Goal: Task Accomplishment & Management: Use online tool/utility

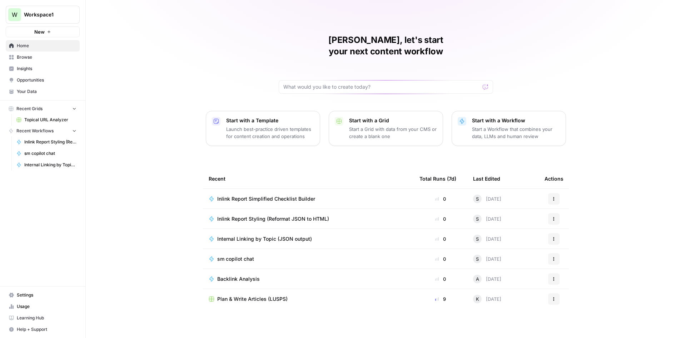
click at [236, 253] on td "sm copilot chat" at bounding box center [308, 259] width 211 height 20
click at [236, 255] on span "sm copilot chat" at bounding box center [235, 258] width 37 height 7
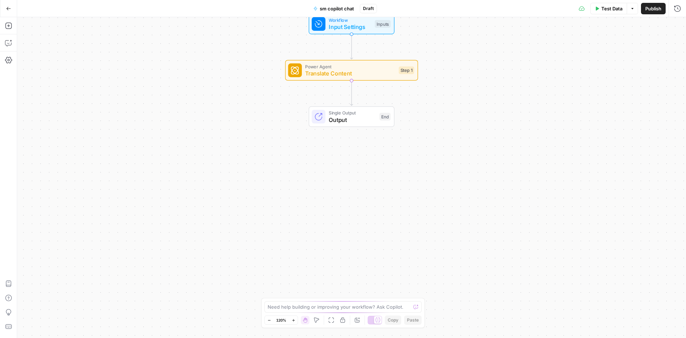
click at [311, 302] on div "Need help building or improving your workflow? Ask Copilot." at bounding box center [342, 306] width 157 height 11
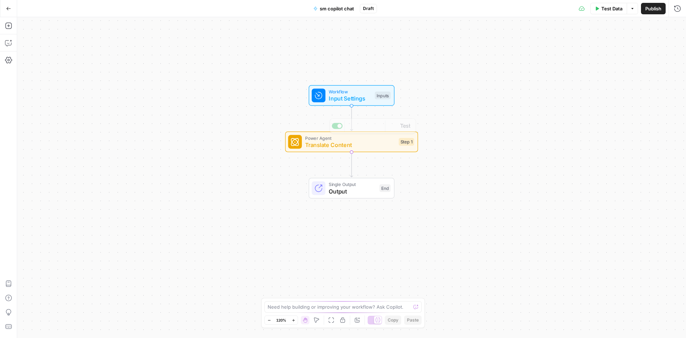
click at [369, 97] on span "Input Settings" at bounding box center [350, 98] width 43 height 9
click at [543, 57] on div "Add Field Options" at bounding box center [556, 51] width 248 height 17
click at [540, 47] on span "Add Field" at bounding box center [547, 48] width 21 height 7
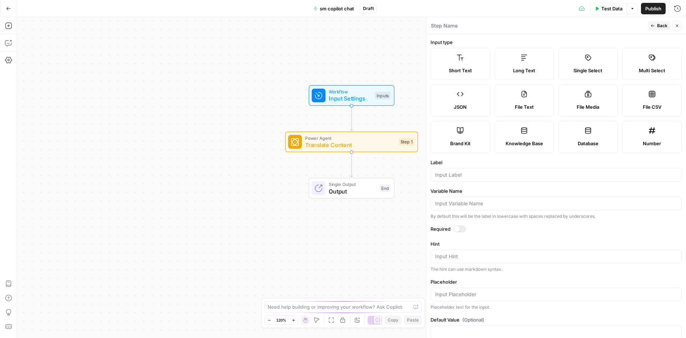
click at [288, 99] on div "Workflow Input Settings Inputs" at bounding box center [351, 95] width 133 height 21
click at [332, 147] on span "Translate Content" at bounding box center [350, 144] width 90 height 9
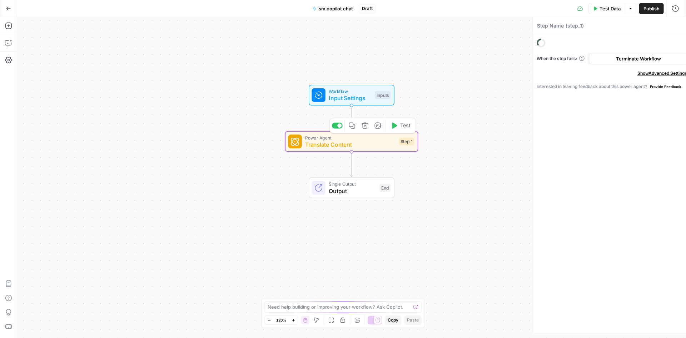
type textarea "Translate Content"
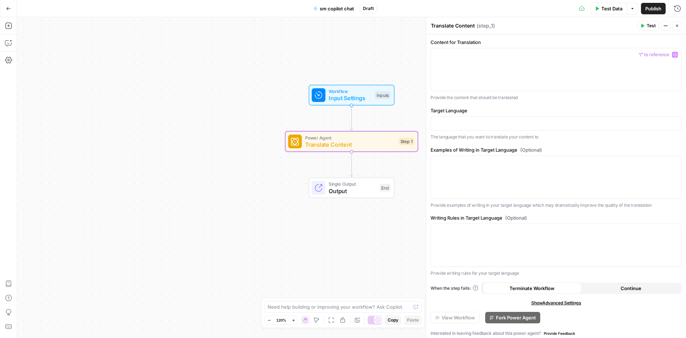
click at [493, 104] on div "Content for Translation “/” to reference Variables Menu Provide the content tha…" at bounding box center [556, 187] width 260 height 307
click at [456, 64] on div at bounding box center [556, 69] width 250 height 43
click at [307, 311] on div "Need help building or improving your workflow? Ask Copilot." at bounding box center [342, 306] width 157 height 11
type textarea "J"
type textarea "Help me build workflow to translate English Content to Canadian French"
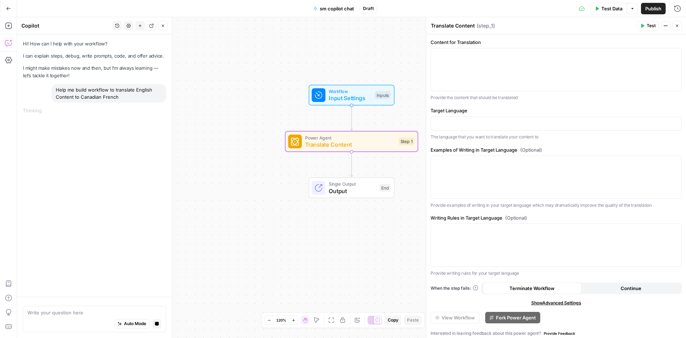
click at [681, 25] on div "Run History E" at bounding box center [662, 23] width 38 height 11
click at [678, 30] on button "Close" at bounding box center [676, 25] width 9 height 9
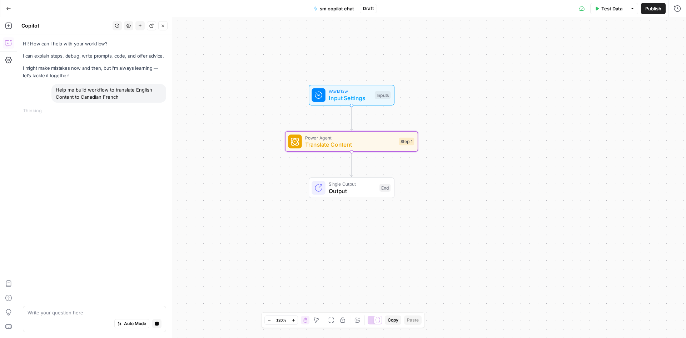
click at [324, 13] on button "sm copilot chat" at bounding box center [333, 8] width 49 height 11
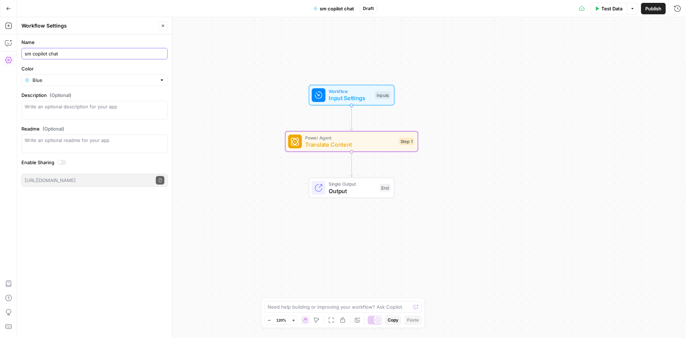
click at [64, 56] on input "sm copilot chat" at bounding box center [95, 53] width 140 height 7
type input "Canadian French Translation"
click at [11, 8] on button "Go Back" at bounding box center [8, 8] width 13 height 13
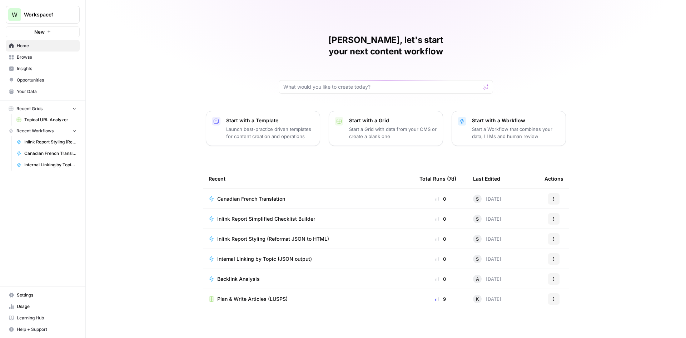
click at [265, 189] on td "Canadian French Translation" at bounding box center [308, 199] width 211 height 20
click at [265, 195] on span "Canadian French Translation" at bounding box center [251, 198] width 68 height 7
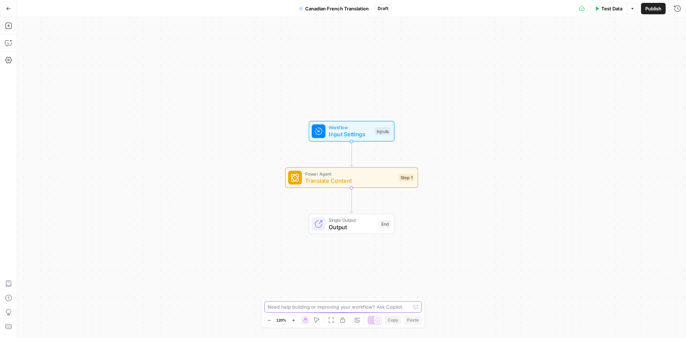
click at [351, 309] on textarea at bounding box center [339, 306] width 143 height 7
type textarea "help me build workflow to translate a document to canadian french"
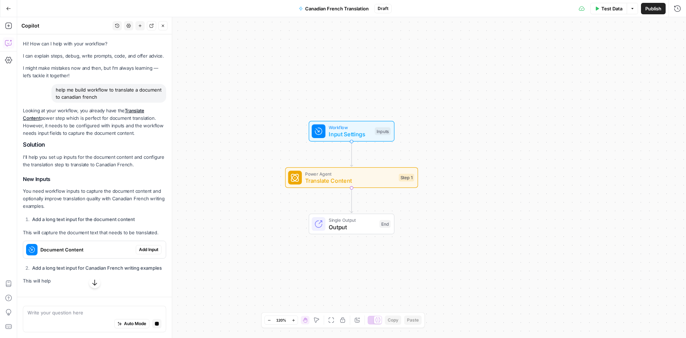
click at [72, 123] on p "Looking at your workflow, you already have the Translate Content power step whi…" at bounding box center [94, 122] width 143 height 30
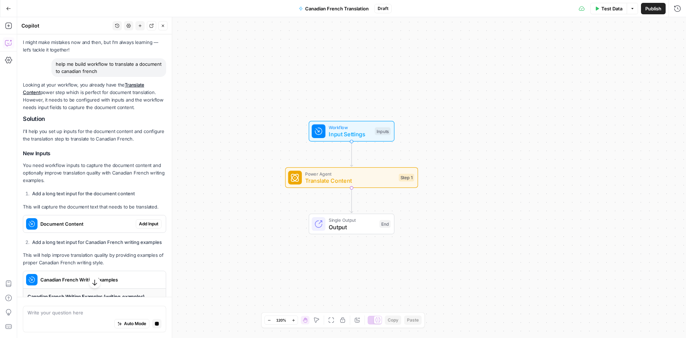
scroll to position [36, 0]
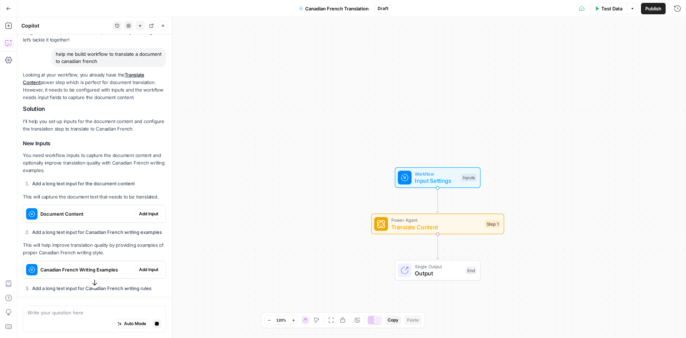
click at [140, 217] on span "Add Input" at bounding box center [148, 213] width 19 height 6
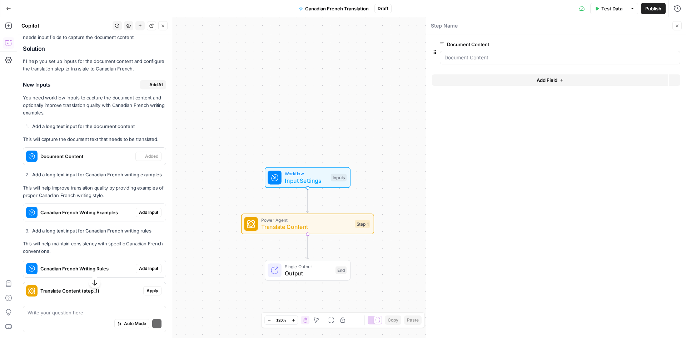
scroll to position [119, 0]
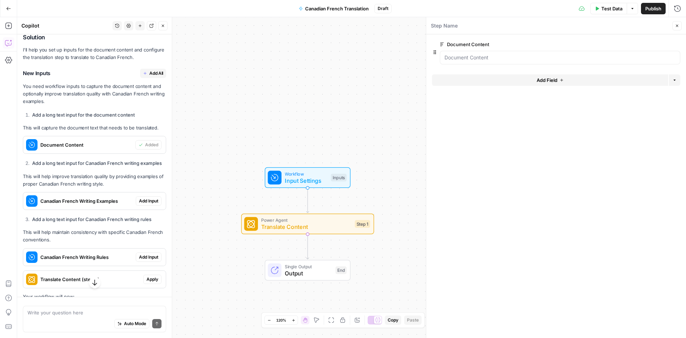
click at [142, 204] on span "Add Input" at bounding box center [148, 201] width 19 height 6
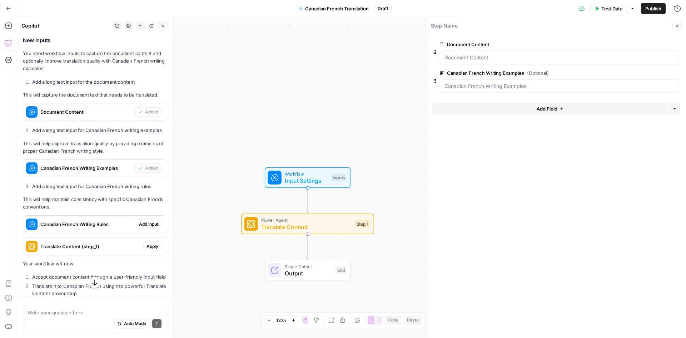
scroll to position [226, 0]
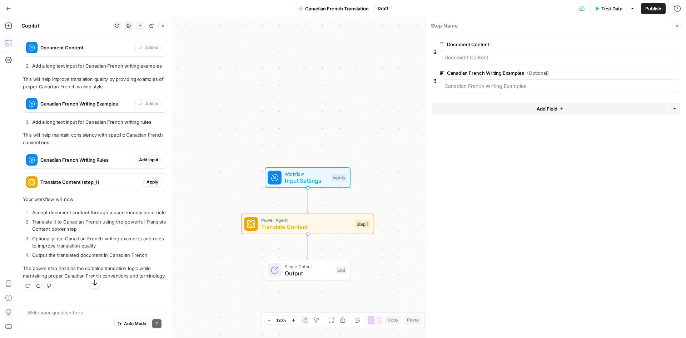
click at [61, 133] on div "Looking at your workflow, you already have the Translate Content power step whi…" at bounding box center [94, 90] width 143 height 377
click at [139, 162] on span "Add Input" at bounding box center [148, 159] width 19 height 6
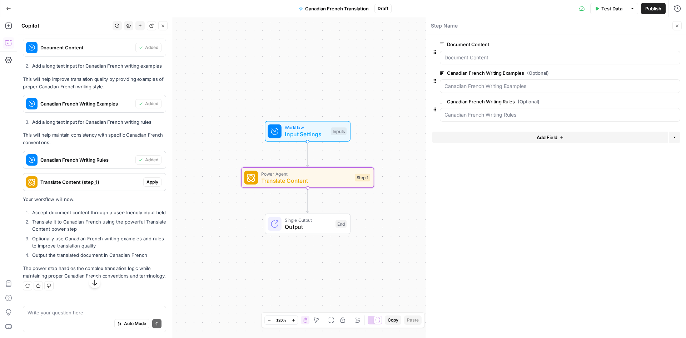
click at [84, 190] on div "Translate Content (step_1)" at bounding box center [83, 181] width 120 height 17
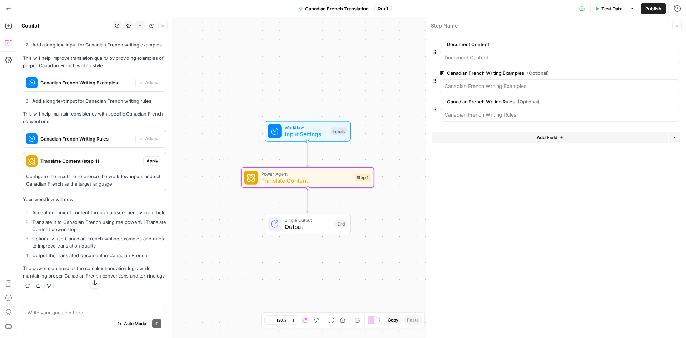
scroll to position [262, 0]
click at [153, 158] on span "Apply" at bounding box center [152, 161] width 12 height 6
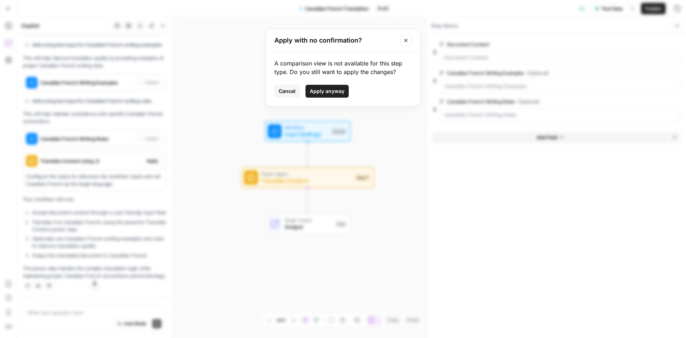
click at [286, 89] on span "Cancel" at bounding box center [287, 91] width 17 height 7
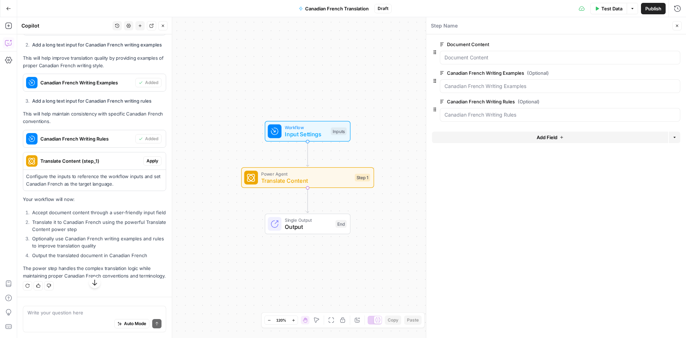
click at [73, 209] on li "Accept document content through a user-friendly input field" at bounding box center [98, 212] width 136 height 7
click at [73, 173] on p "Configure the inputs to reference the workflow inputs and set Canadian French a…" at bounding box center [94, 180] width 137 height 15
click at [46, 209] on li "Accept document content through a user-friendly input field" at bounding box center [98, 212] width 136 height 7
drag, startPoint x: 46, startPoint y: 209, endPoint x: 76, endPoint y: 193, distance: 33.6
click at [46, 209] on li "Accept document content through a user-friendly input field" at bounding box center [98, 212] width 136 height 7
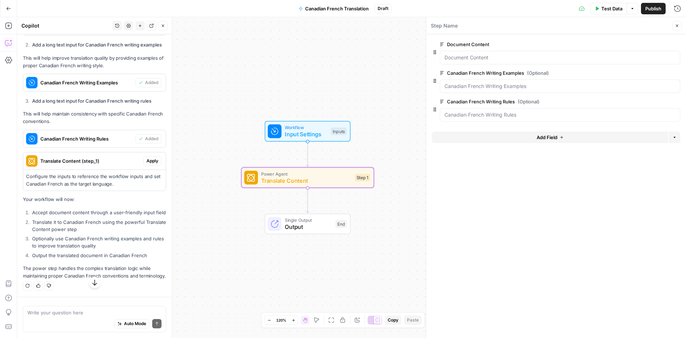
click at [156, 155] on div "Translate Content (step_1) Apply" at bounding box center [94, 160] width 143 height 11
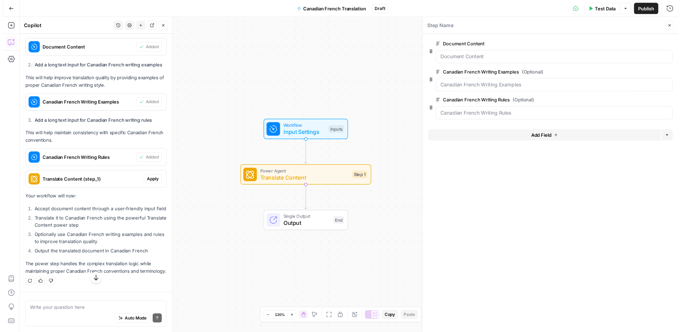
scroll to position [245, 0]
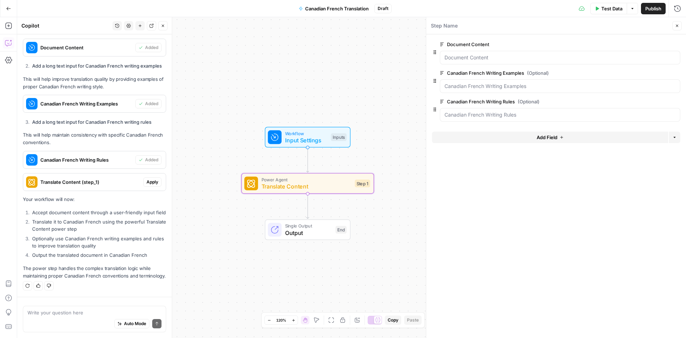
click at [143, 177] on button "Apply" at bounding box center [152, 181] width 18 height 9
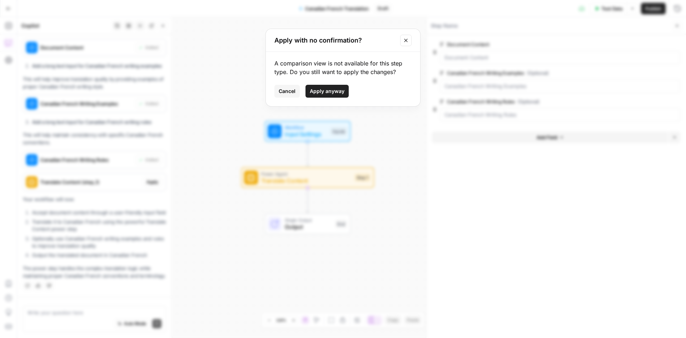
click at [321, 84] on div "A comparison view is not available for this step type. Do you still want to app…" at bounding box center [343, 79] width 154 height 54
click at [321, 90] on span "Apply anyway" at bounding box center [327, 91] width 35 height 7
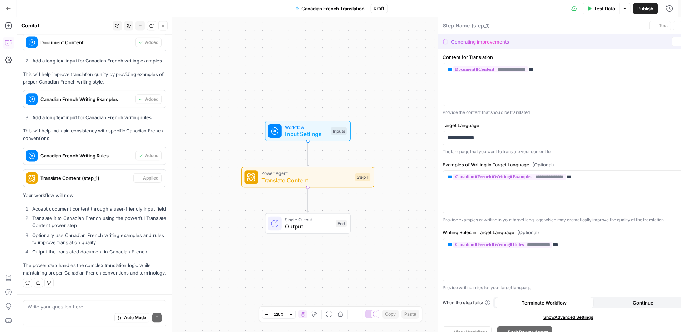
type textarea "Translate Content"
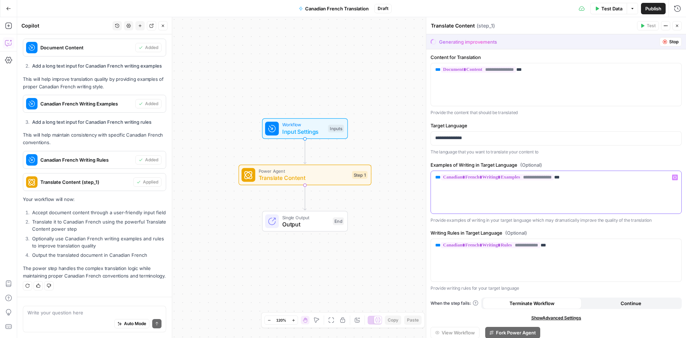
click at [627, 190] on div "**********" at bounding box center [556, 192] width 250 height 43
click at [507, 67] on span "**********" at bounding box center [478, 69] width 75 height 6
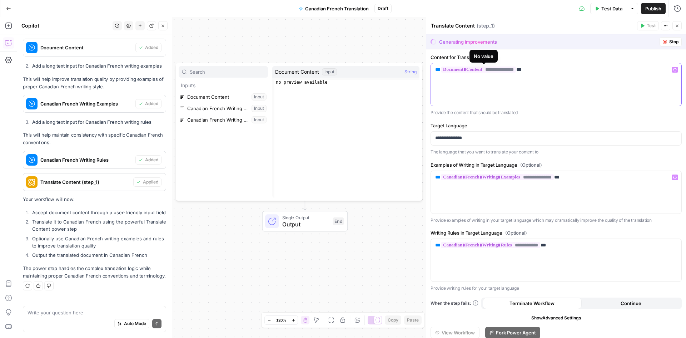
click at [509, 85] on div "**********" at bounding box center [556, 84] width 250 height 43
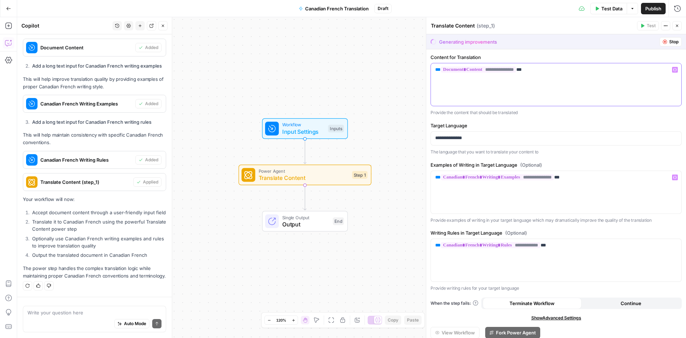
click at [545, 76] on div "**********" at bounding box center [556, 84] width 250 height 43
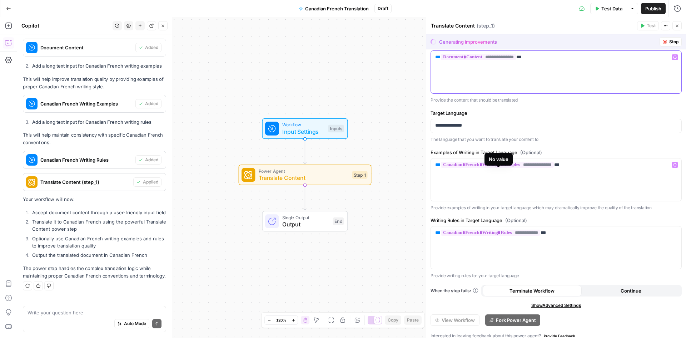
scroll to position [19, 0]
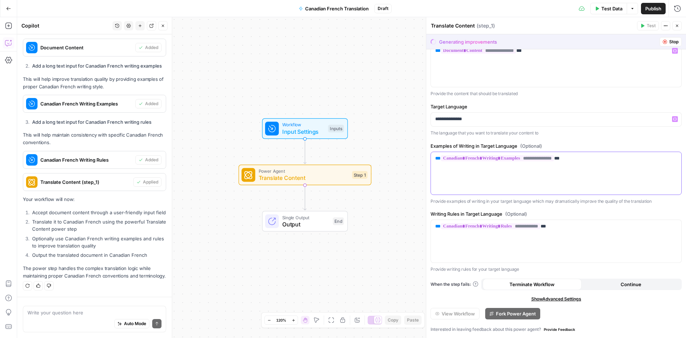
click at [490, 182] on div "**********" at bounding box center [556, 173] width 250 height 43
click at [568, 153] on div "**********" at bounding box center [556, 173] width 250 height 43
drag, startPoint x: 458, startPoint y: 252, endPoint x: 458, endPoint y: 248, distance: 4.6
click at [458, 251] on div "**********" at bounding box center [556, 241] width 250 height 43
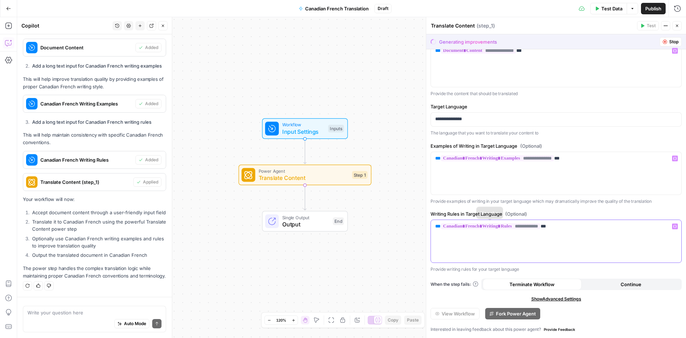
click at [587, 220] on div "**********" at bounding box center [556, 241] width 250 height 43
click at [585, 185] on div "**********" at bounding box center [556, 173] width 250 height 43
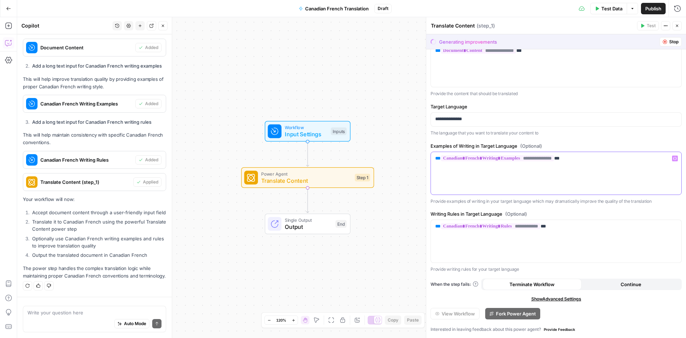
click at [541, 178] on div "**********" at bounding box center [556, 173] width 250 height 43
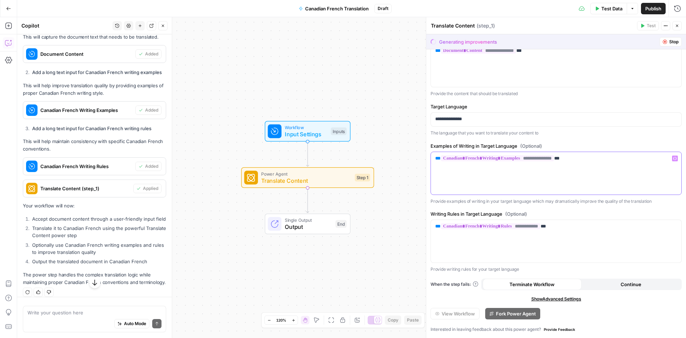
scroll to position [245, 0]
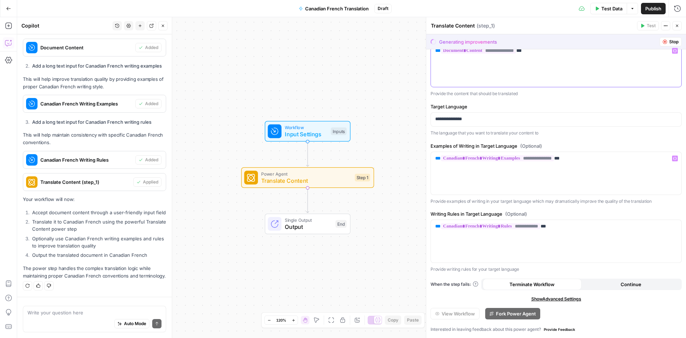
click at [566, 66] on div "**********" at bounding box center [556, 65] width 250 height 43
click at [79, 316] on div "Write your question here Auto Mode Send" at bounding box center [94, 318] width 143 height 26
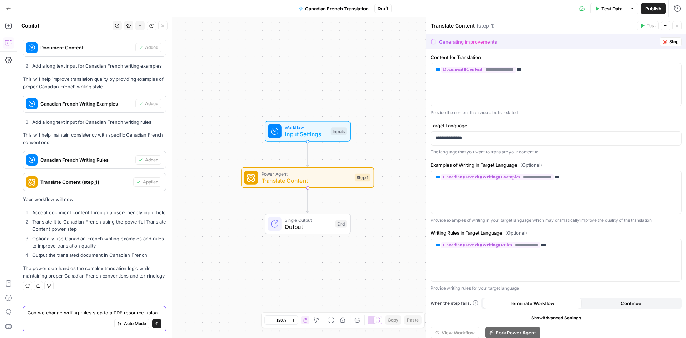
type textarea "Can we change writing rules step to a PDF resource upload"
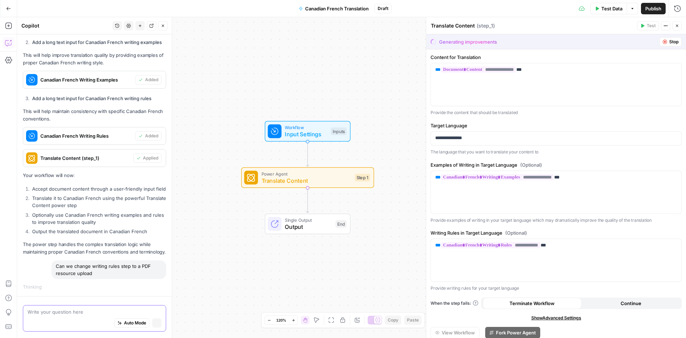
scroll to position [254, 0]
click at [89, 305] on div "Write your question here Auto Mode Stop generating" at bounding box center [94, 318] width 143 height 26
type textarea "r"
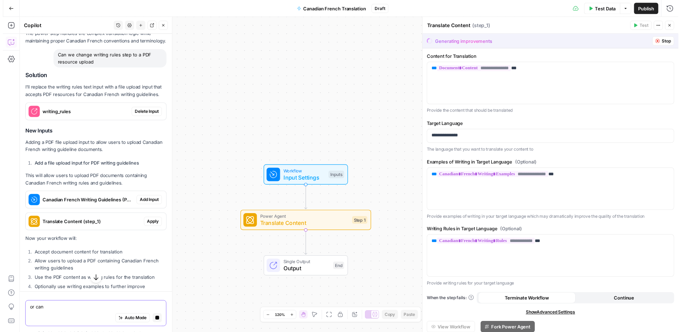
scroll to position [449, 0]
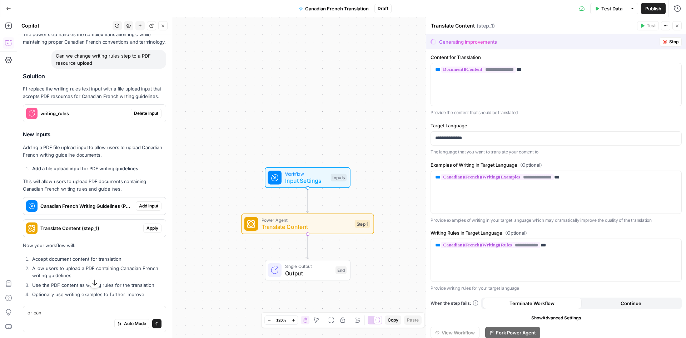
click at [93, 117] on span "writing_rules" at bounding box center [84, 113] width 88 height 7
click at [141, 116] on span "Delete Input" at bounding box center [146, 113] width 24 height 6
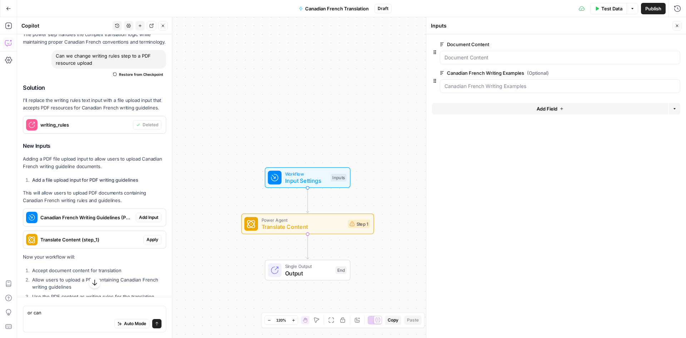
click at [150, 220] on span "Add Input" at bounding box center [148, 217] width 19 height 6
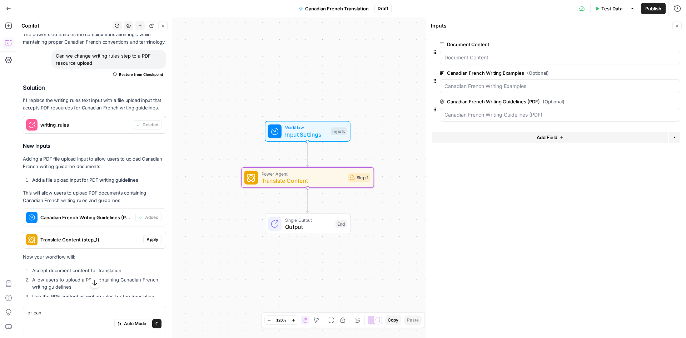
click at [152, 244] on button "Apply" at bounding box center [152, 239] width 18 height 9
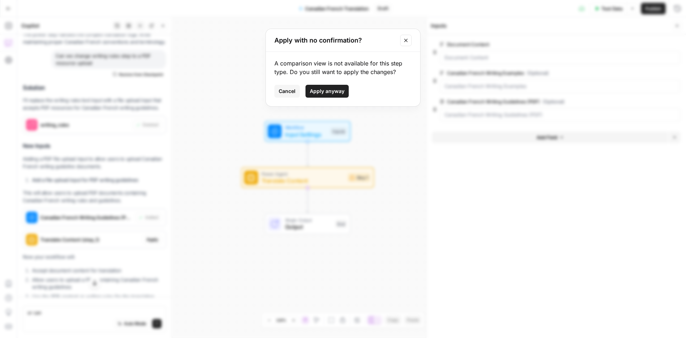
click at [315, 96] on button "Apply anyway" at bounding box center [326, 91] width 43 height 13
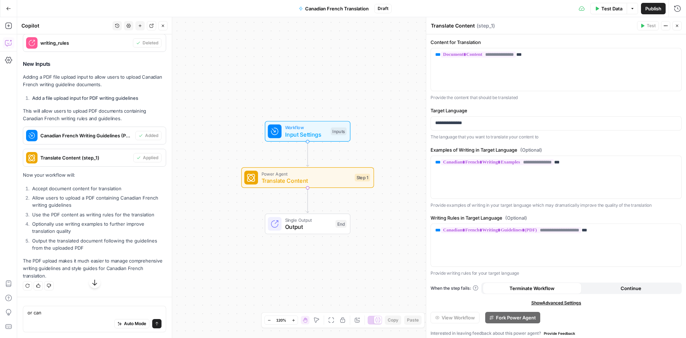
scroll to position [561, 0]
click at [69, 219] on ol "Accept document content for translation Allow users to upload a PDF containing …" at bounding box center [94, 218] width 143 height 66
drag, startPoint x: 88, startPoint y: 244, endPoint x: 75, endPoint y: 208, distance: 38.2
click at [75, 208] on ol "Accept document content for translation Allow users to upload a PDF containing …" at bounding box center [94, 218] width 143 height 66
click at [75, 208] on li "Allow users to upload a PDF containing Canadian French writing guidelines" at bounding box center [98, 201] width 136 height 14
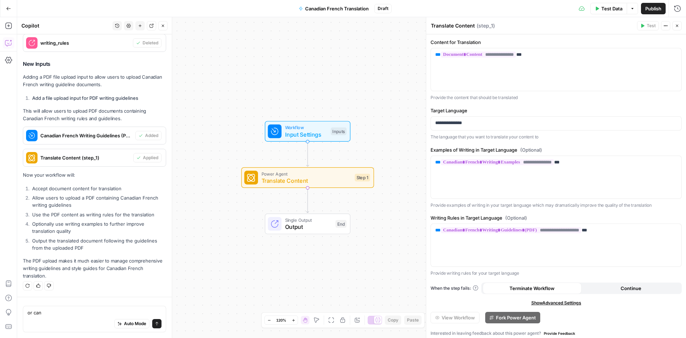
drag, startPoint x: 96, startPoint y: 234, endPoint x: 74, endPoint y: 205, distance: 36.3
click at [74, 205] on ol "Accept document content for translation Allow users to upload a PDF containing …" at bounding box center [94, 218] width 143 height 66
click at [74, 205] on li "Allow users to upload a PDF containing Canadian French writing guidelines" at bounding box center [98, 201] width 136 height 14
click at [582, 165] on p "**********" at bounding box center [553, 162] width 237 height 7
click at [619, 228] on p "**********" at bounding box center [553, 230] width 237 height 7
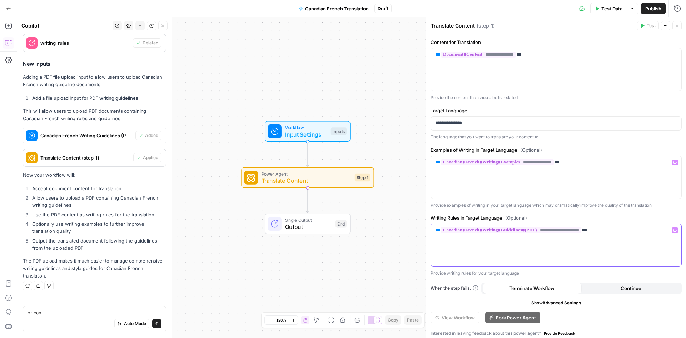
scroll to position [4, 0]
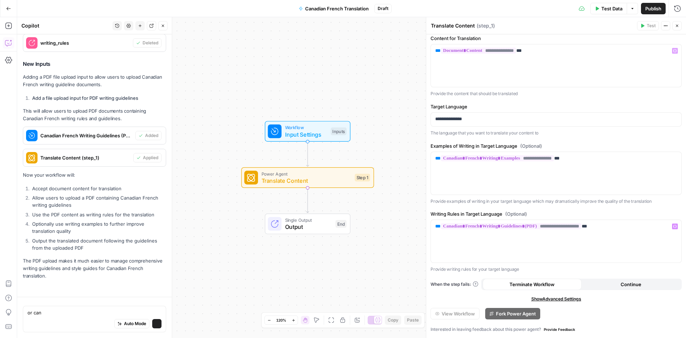
click at [604, 7] on span "Test Data" at bounding box center [611, 8] width 21 height 7
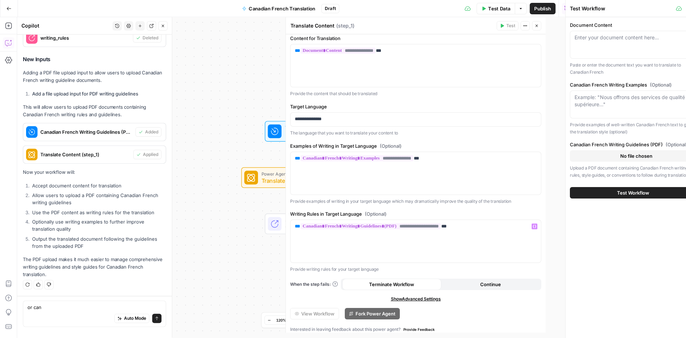
scroll to position [561, 0]
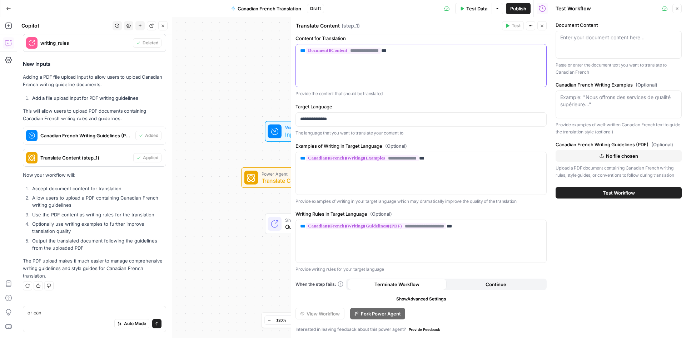
click at [321, 58] on div "**********" at bounding box center [421, 65] width 250 height 43
click at [57, 309] on textarea "or can" at bounding box center [95, 312] width 134 height 7
click at [55, 309] on textarea "or can" at bounding box center [95, 312] width 134 height 7
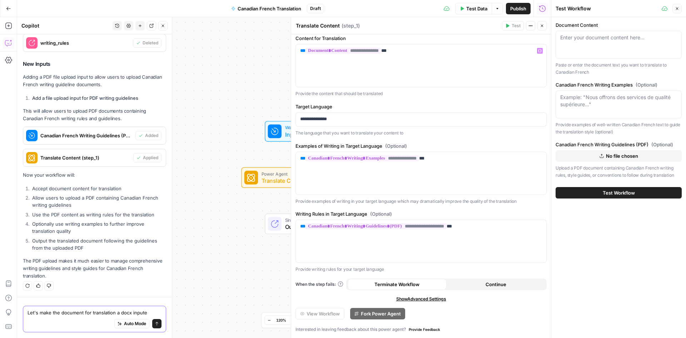
type textarea "Let's make the document for translation a docx input"
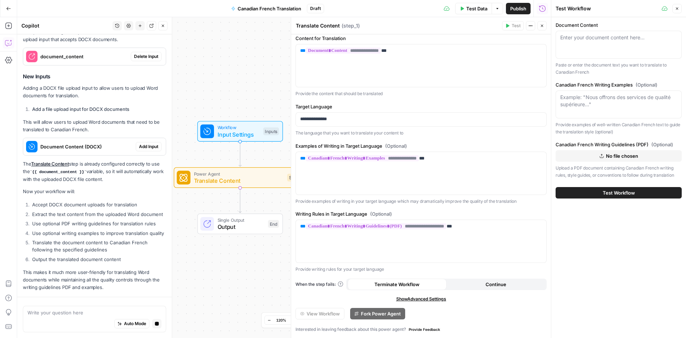
scroll to position [880, 0]
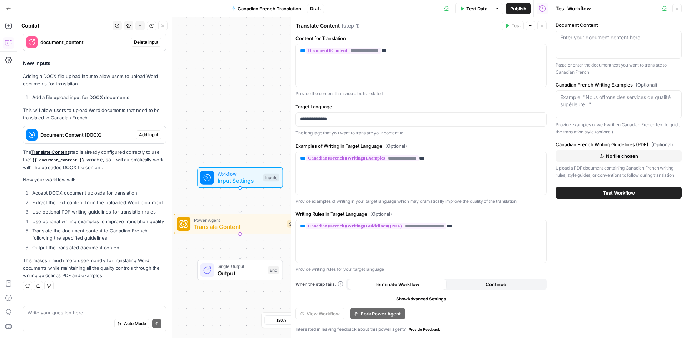
click at [142, 131] on span "Add Input" at bounding box center [148, 134] width 19 height 6
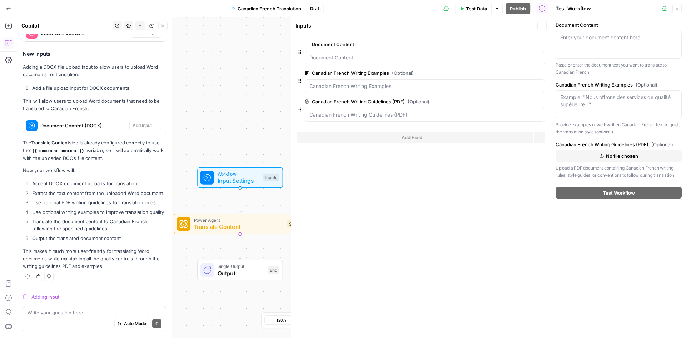
scroll to position [866, 0]
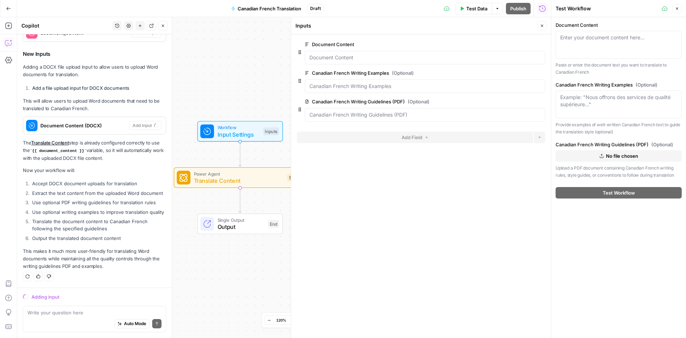
click at [678, 7] on icon "button" at bounding box center [677, 8] width 4 height 4
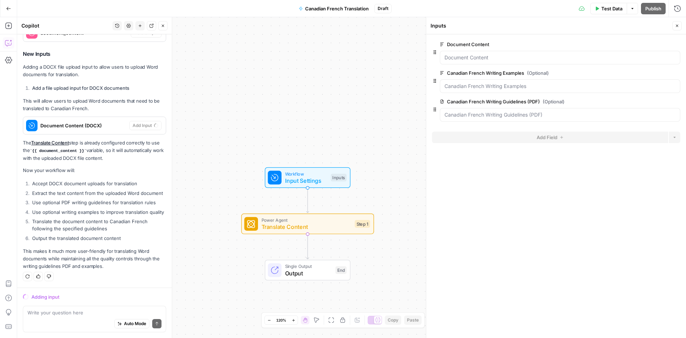
drag, startPoint x: 46, startPoint y: 187, endPoint x: 40, endPoint y: 170, distance: 17.9
click at [40, 180] on ol "Accept DOCX document uploads for translation Extract the text content from the …" at bounding box center [94, 211] width 143 height 62
click at [40, 180] on li "Accept DOCX document uploads for translation" at bounding box center [98, 183] width 136 height 7
click at [65, 208] on li "Use optional writing examples to improve translation quality" at bounding box center [98, 211] width 136 height 7
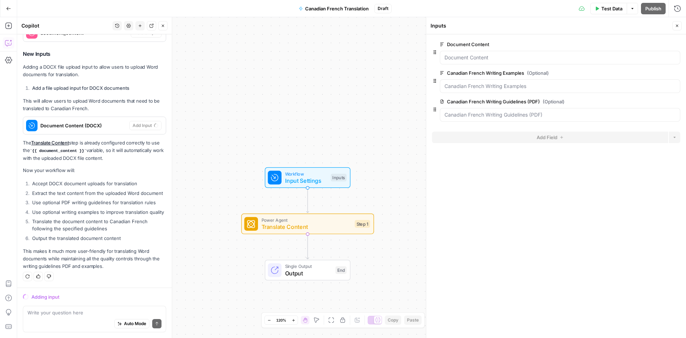
click at [65, 208] on li "Use optional writing examples to improve translation quality" at bounding box center [98, 211] width 136 height 7
click at [68, 218] on li "Translate the document content to Canadian French following the specified guide…" at bounding box center [98, 225] width 136 height 14
click at [63, 208] on li "Use optional writing examples to improve translation quality" at bounding box center [98, 211] width 136 height 7
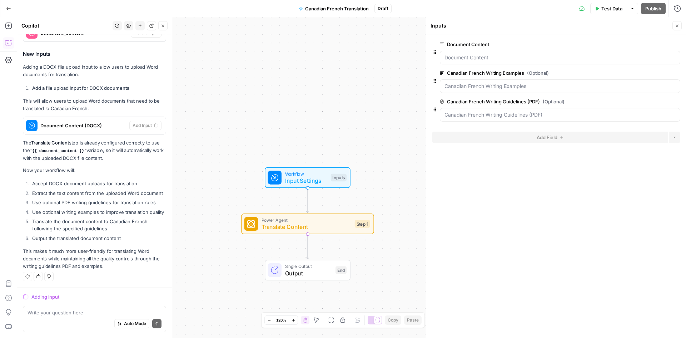
click at [63, 208] on li "Use optional writing examples to improve translation quality" at bounding box center [98, 211] width 136 height 7
click at [75, 232] on ol "Accept DOCX document uploads for translation Extract the text content from the …" at bounding box center [94, 211] width 143 height 62
click at [481, 56] on Content "Document Content" at bounding box center [559, 57] width 231 height 7
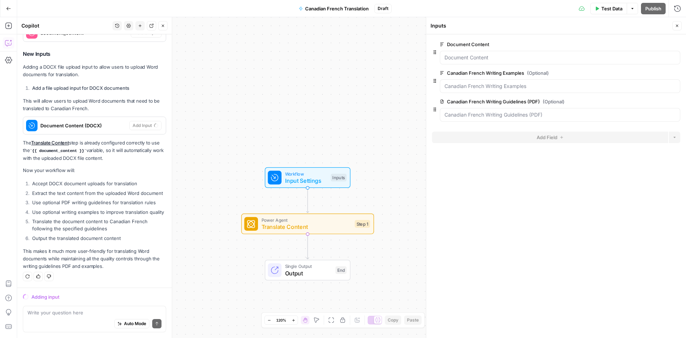
click at [64, 322] on div "Auto Mode Send" at bounding box center [95, 324] width 134 height 16
click at [27, 309] on div "Write your question here Auto Mode Send" at bounding box center [94, 318] width 143 height 26
click at [326, 183] on span "Input Settings" at bounding box center [306, 180] width 43 height 9
click at [453, 54] on Content "Document Content" at bounding box center [559, 57] width 231 height 7
click at [677, 24] on icon "button" at bounding box center [677, 26] width 4 height 4
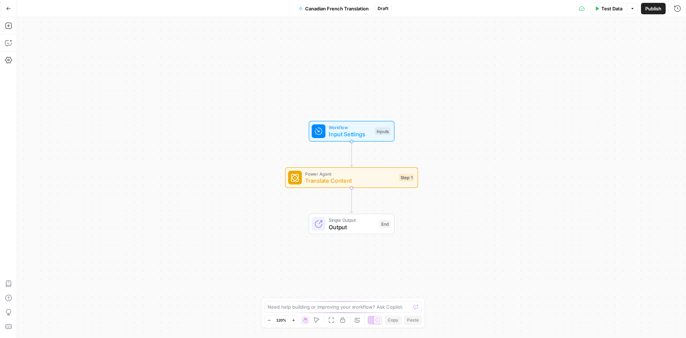
click at [379, 124] on div "Workflow Input Settings Inputs Test Step" at bounding box center [351, 131] width 79 height 15
click at [333, 136] on span "Input Settings" at bounding box center [349, 134] width 43 height 9
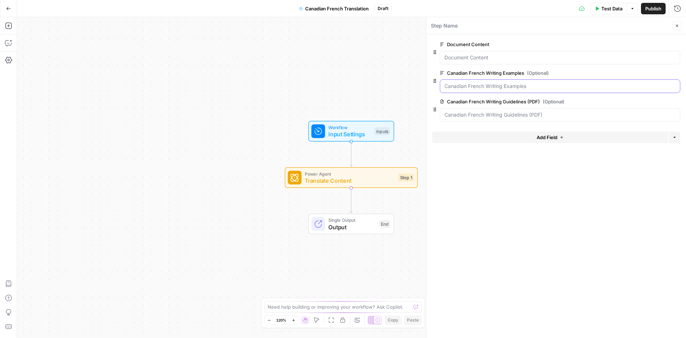
click at [551, 86] on Examples "Canadian French Writing Examples (Optional)" at bounding box center [559, 86] width 231 height 7
click at [294, 306] on textarea at bounding box center [339, 306] width 143 height 7
type textarea "can we change the document content into a file upload"
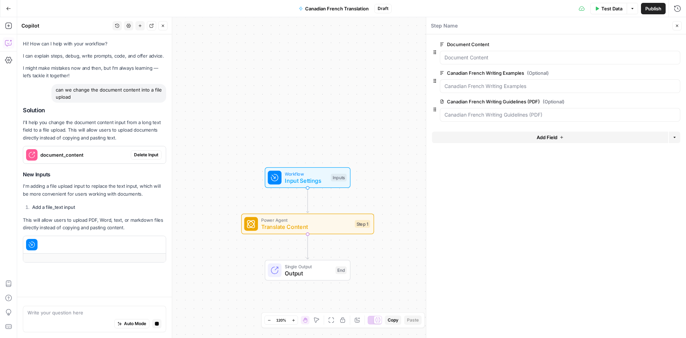
click at [135, 154] on span "Delete Input" at bounding box center [146, 154] width 24 height 6
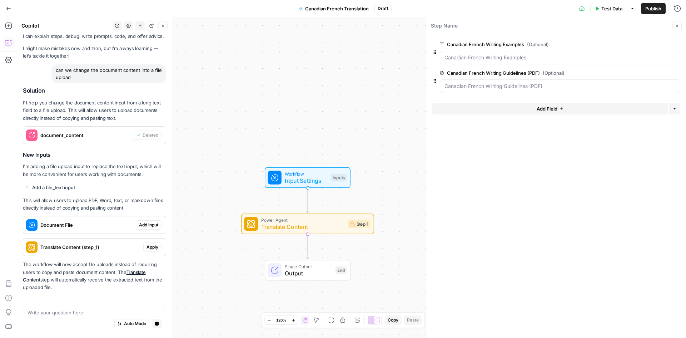
click at [139, 226] on span "Add Input" at bounding box center [148, 225] width 19 height 6
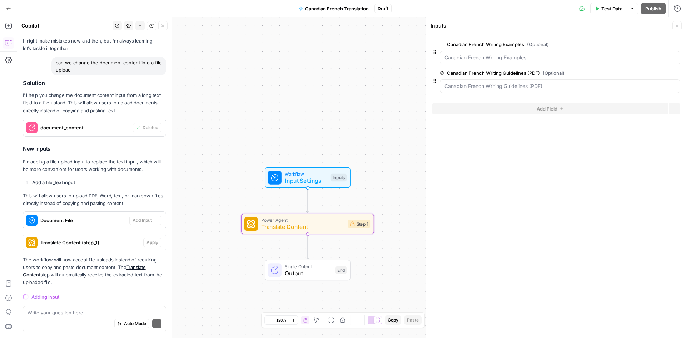
scroll to position [50, 0]
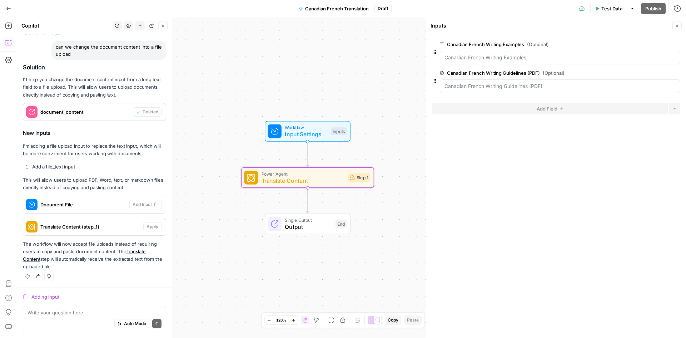
click at [112, 226] on span "Translate Content (step_1)" at bounding box center [90, 226] width 100 height 7
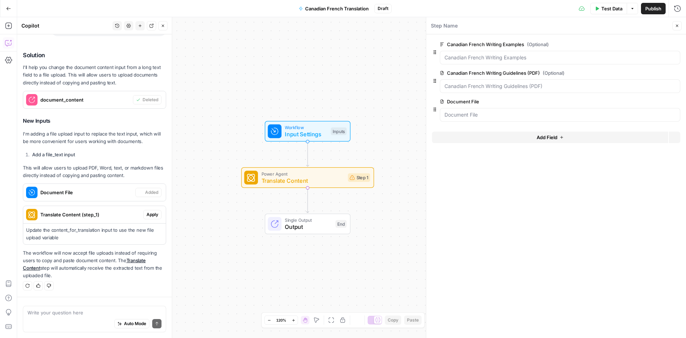
scroll to position [74, 0]
click at [44, 317] on div "Auto Mode Send" at bounding box center [95, 324] width 134 height 16
click at [153, 212] on span "Apply" at bounding box center [152, 214] width 12 height 6
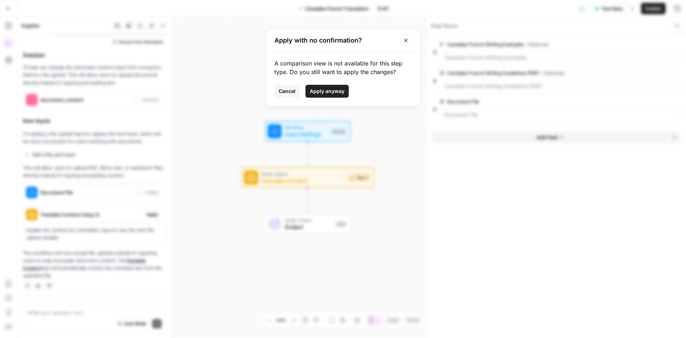
click at [323, 90] on span "Apply anyway" at bounding box center [327, 91] width 35 height 7
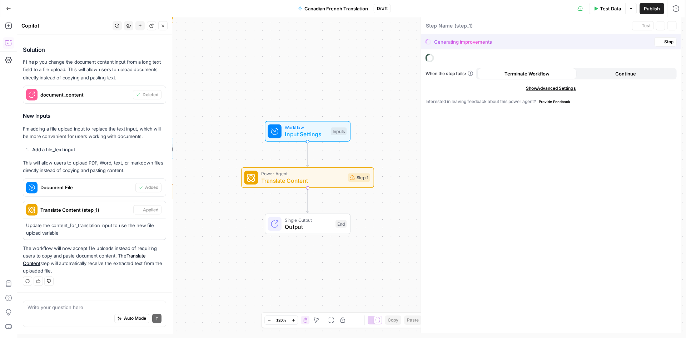
type textarea "Translate Content"
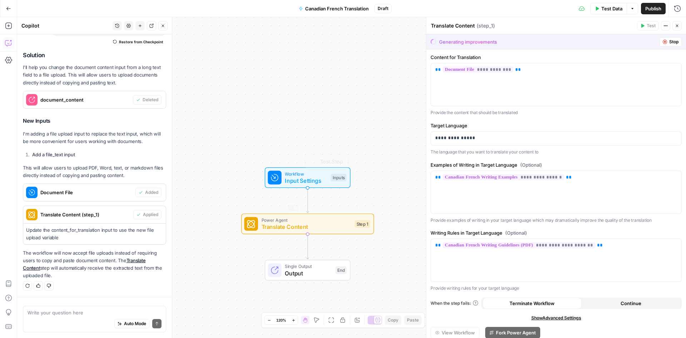
click at [293, 145] on div "Workflow Input Settings Inputs Test Step Power Agent Translate Content Step 1 C…" at bounding box center [351, 177] width 669 height 320
click at [287, 177] on span "Input Settings" at bounding box center [306, 180] width 43 height 9
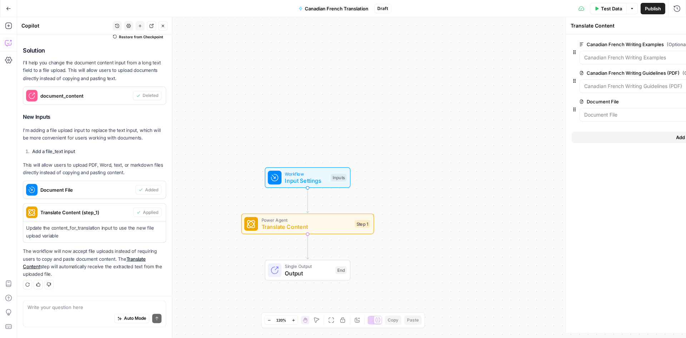
type textarea "Inputs"
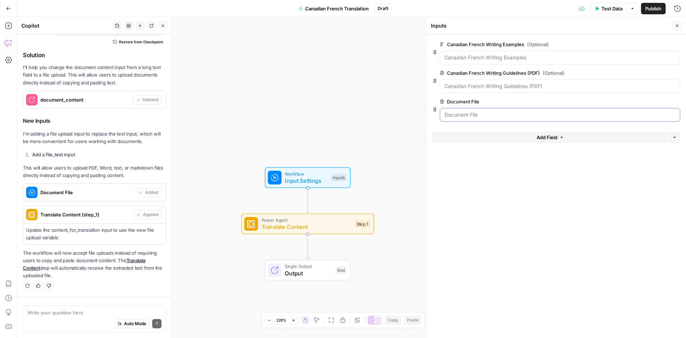
click at [463, 114] on File "Document File" at bounding box center [559, 114] width 231 height 7
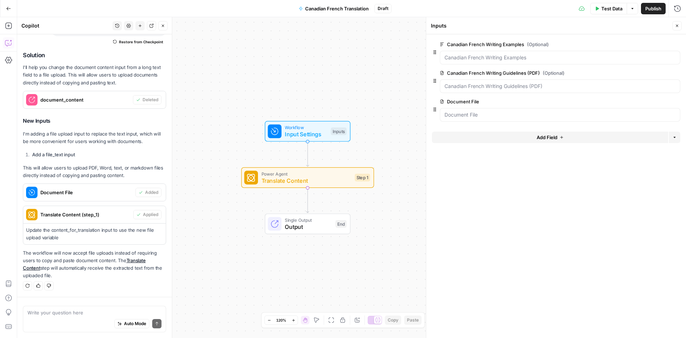
click at [41, 305] on div "Write your question here Auto Mode Send" at bounding box center [94, 318] width 143 height 26
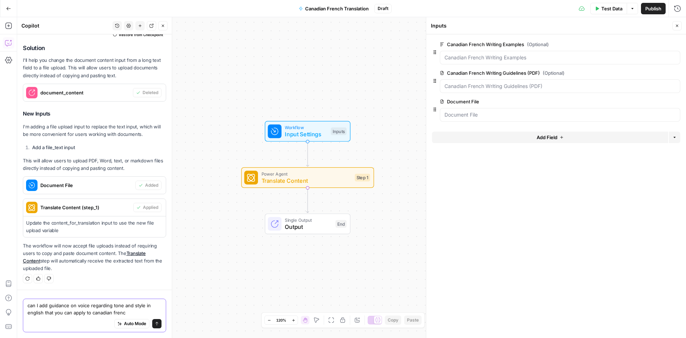
type textarea "can I add guidance on voice regarding tone and style in english that you can ap…"
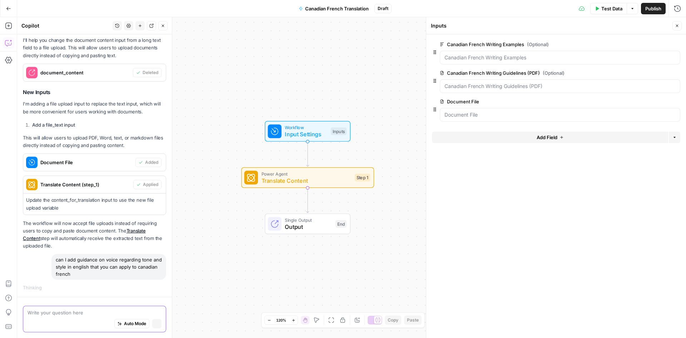
scroll to position [90, 0]
click at [13, 8] on button "Go Back" at bounding box center [8, 8] width 13 height 13
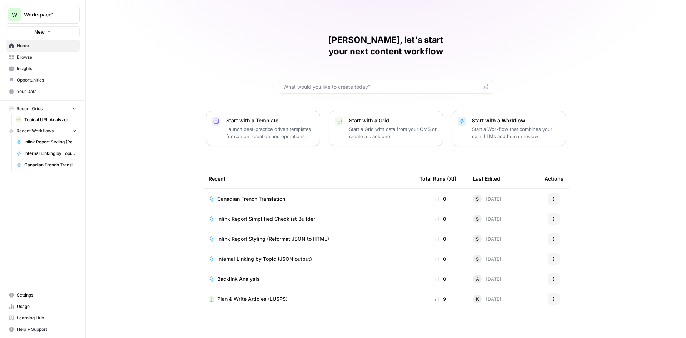
click at [51, 86] on link "Your Data" at bounding box center [43, 91] width 74 height 11
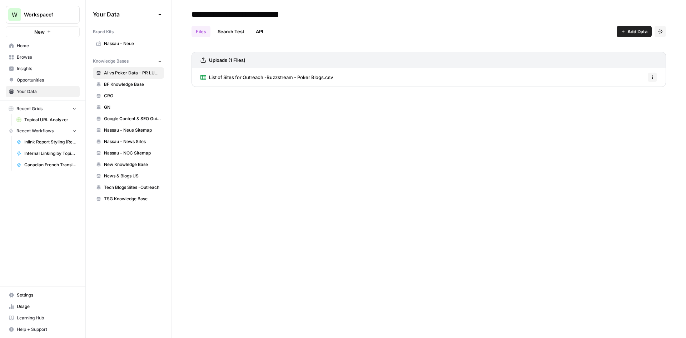
click at [105, 202] on link "TSG Knowledge Base" at bounding box center [128, 198] width 71 height 11
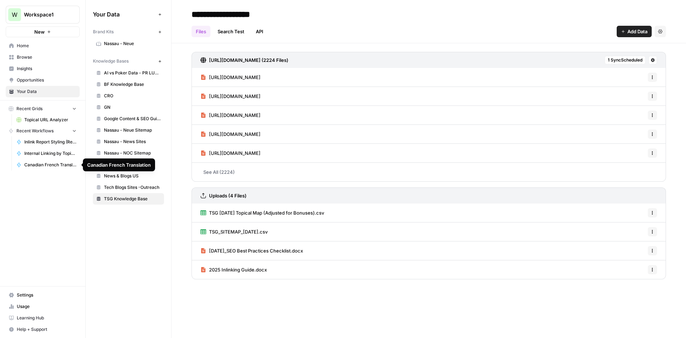
click at [40, 164] on span "Canadian French Translation" at bounding box center [50, 164] width 52 height 6
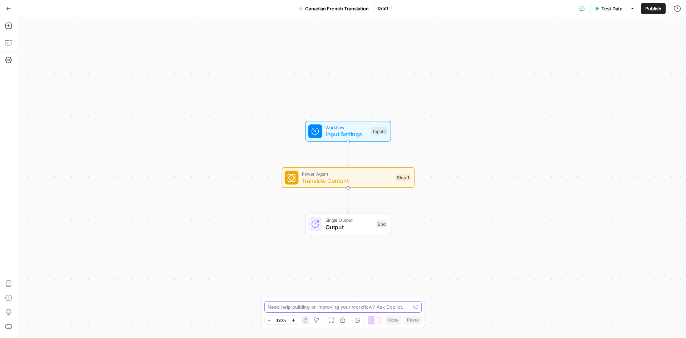
click at [320, 308] on textarea at bounding box center [339, 306] width 143 height 7
click at [335, 182] on span "Translate Content" at bounding box center [347, 180] width 90 height 9
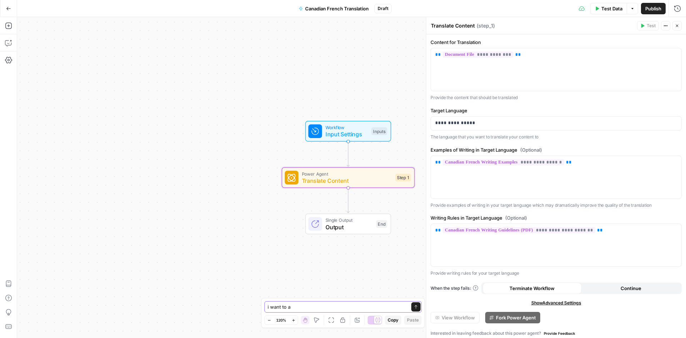
click at [299, 310] on textarea "i want to a" at bounding box center [336, 306] width 136 height 7
type textarea "i want to add an input for style / tone / persona"
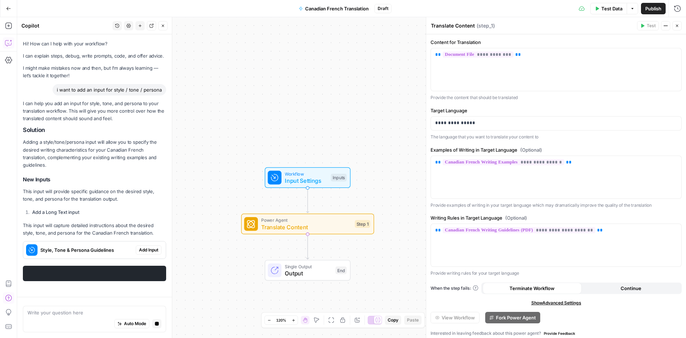
click at [88, 222] on p "This input will capture detailed instructions about the desired style, tone, an…" at bounding box center [94, 229] width 143 height 15
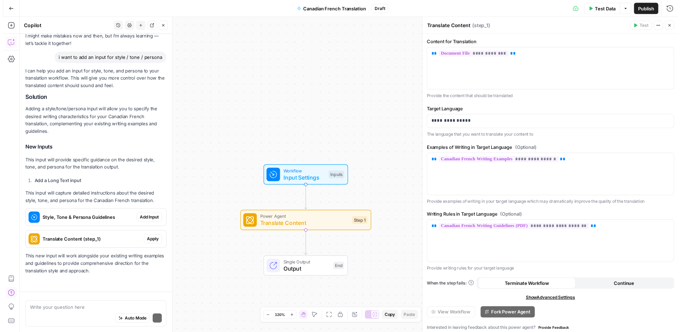
scroll to position [46, 0]
click at [147, 223] on span "Add Input" at bounding box center [148, 221] width 19 height 6
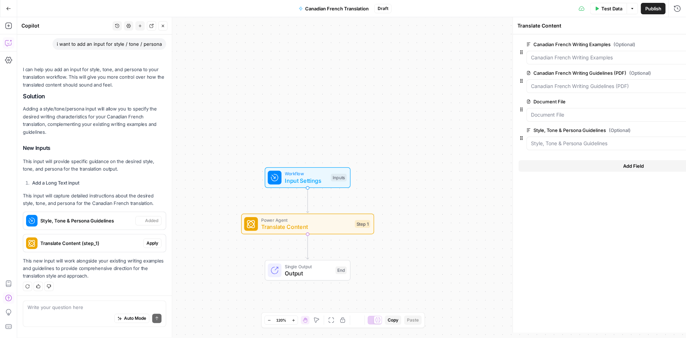
type textarea "Inputs"
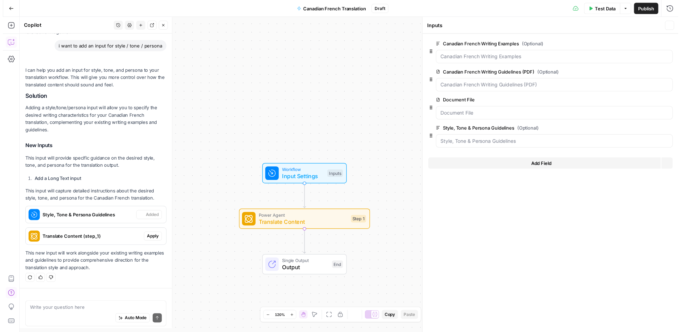
scroll to position [58, 0]
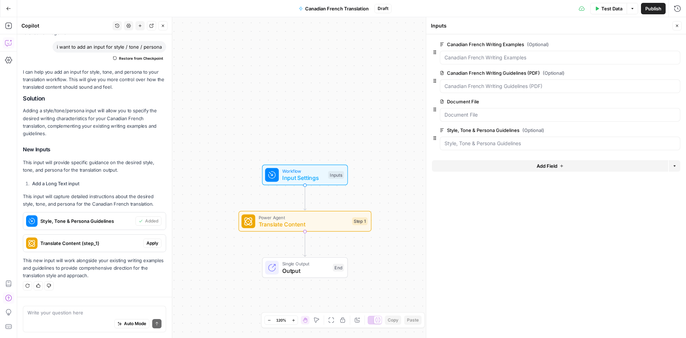
click at [432, 142] on div "Style, Tone & Persona Guidelines (Optional) edit field Delete group" at bounding box center [556, 138] width 248 height 24
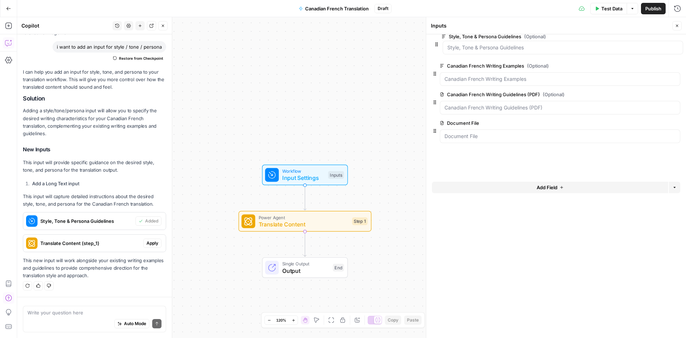
drag, startPoint x: 433, startPoint y: 140, endPoint x: 433, endPoint y: 52, distance: 88.3
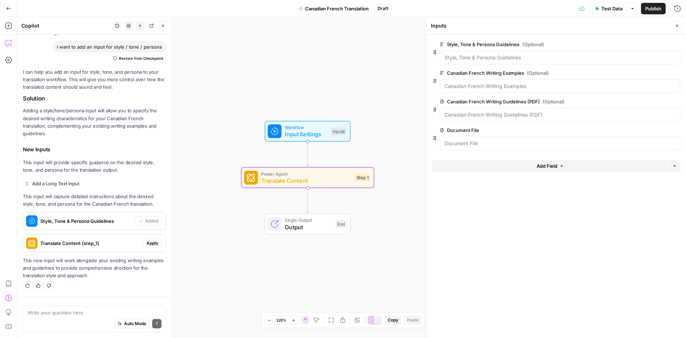
click at [146, 243] on span "Apply" at bounding box center [152, 243] width 12 height 6
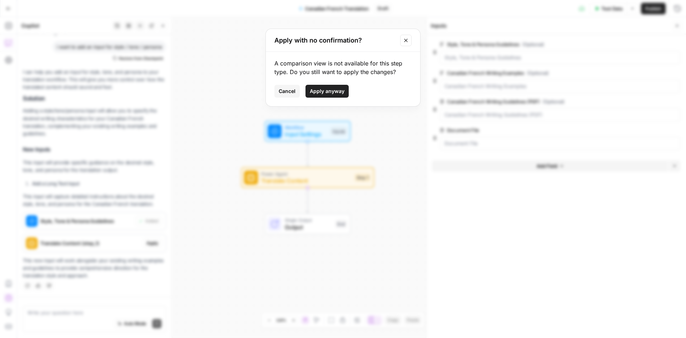
click at [318, 93] on span "Apply anyway" at bounding box center [327, 91] width 35 height 7
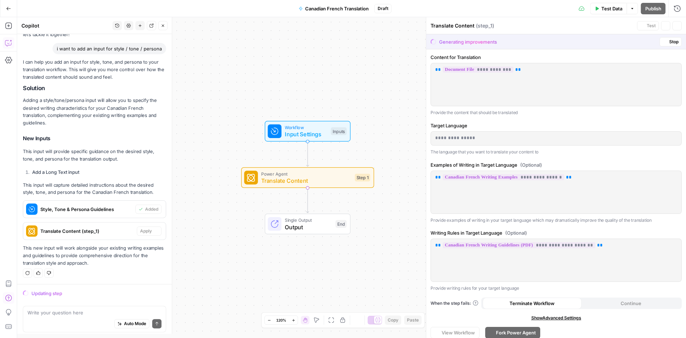
scroll to position [55, 0]
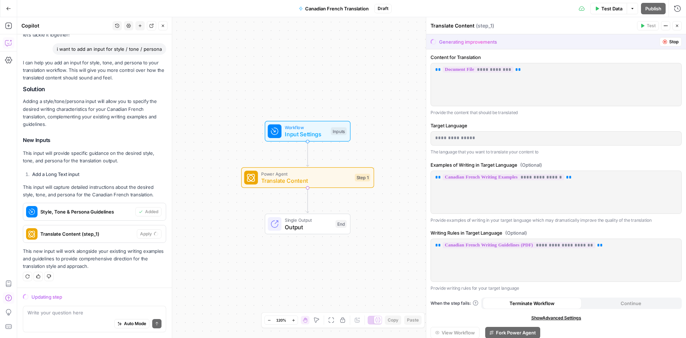
click at [669, 40] on span "Stop" at bounding box center [673, 42] width 9 height 6
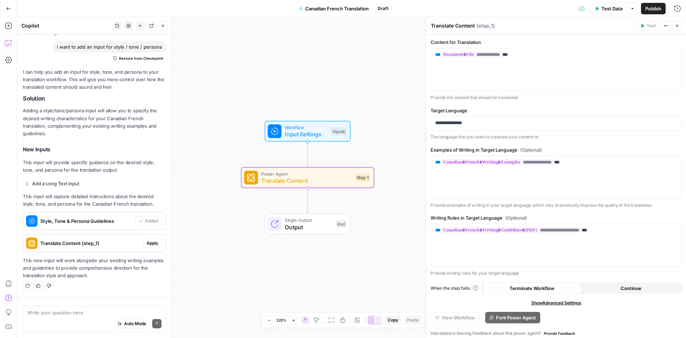
click at [40, 245] on span "Translate Content (step_1)" at bounding box center [90, 242] width 100 height 7
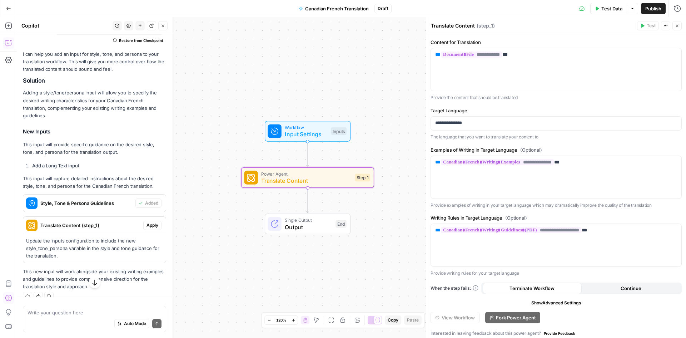
click at [84, 253] on p "Update the inputs configuration to include the new style_tone_persona variable …" at bounding box center [94, 248] width 137 height 23
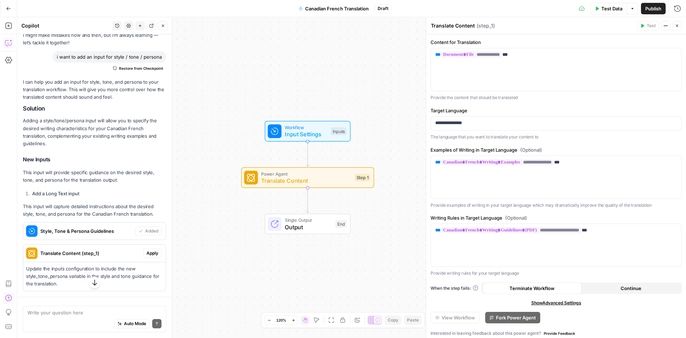
scroll to position [0, 0]
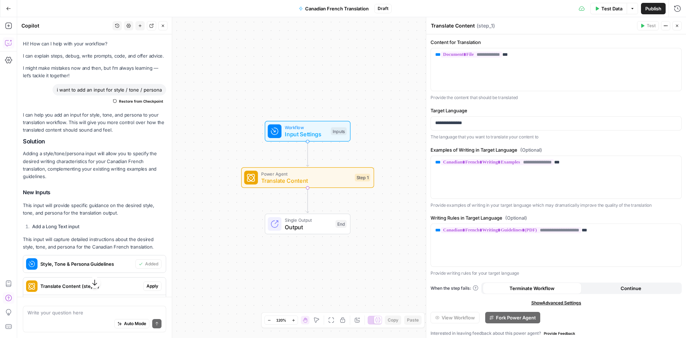
click at [680, 27] on button "Close" at bounding box center [676, 25] width 9 height 9
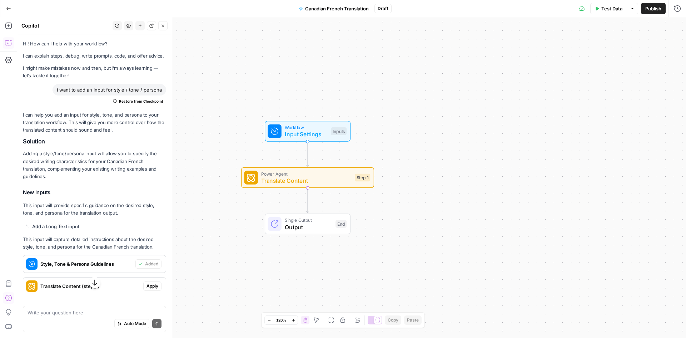
click at [610, 16] on div "Test Data Options Publish Run History" at bounding box center [539, 8] width 294 height 17
click at [607, 14] on button "Test Data" at bounding box center [608, 8] width 37 height 11
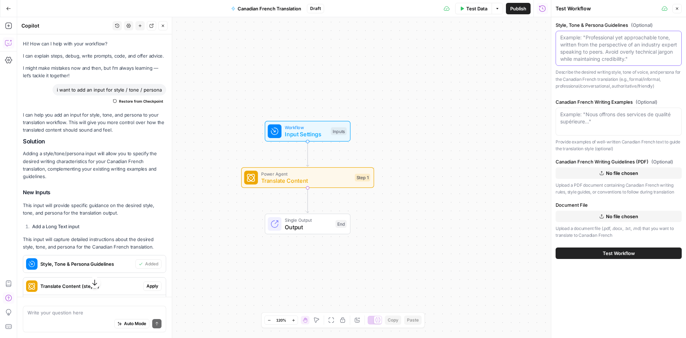
click at [571, 51] on textarea "Style, Tone & Persona Guidelines (Optional)" at bounding box center [618, 48] width 117 height 29
paste textarea "The Sports Geek is a resource for players of all levels of experience, from nov…"
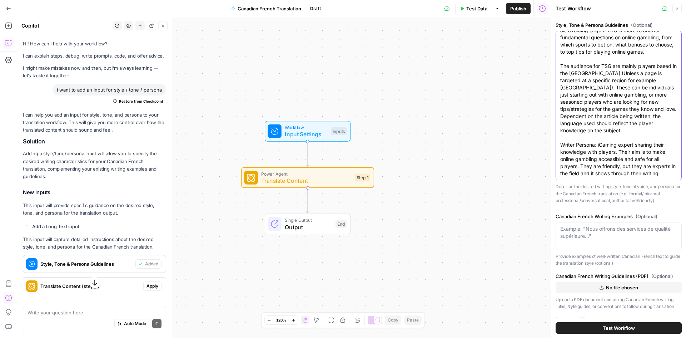
scroll to position [32, 0]
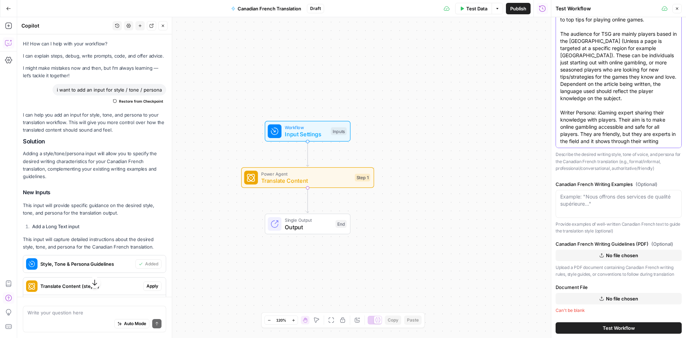
type textarea "The Sports Geek is a resource for players of all levels of experience, from nov…"
click at [615, 190] on div "Example: "Nous offrons des services de qualité supérieure..."" at bounding box center [619, 204] width 126 height 28
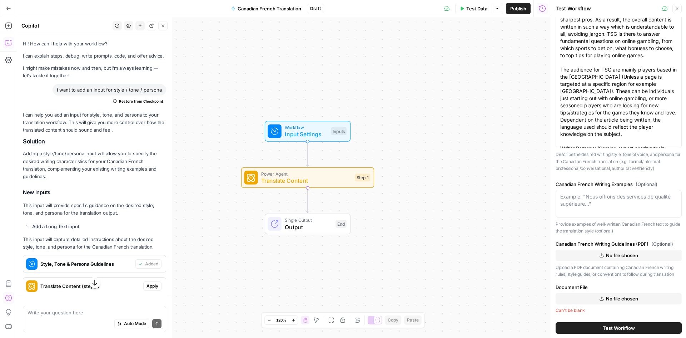
click at [601, 256] on button "No file chosen" at bounding box center [619, 254] width 126 height 11
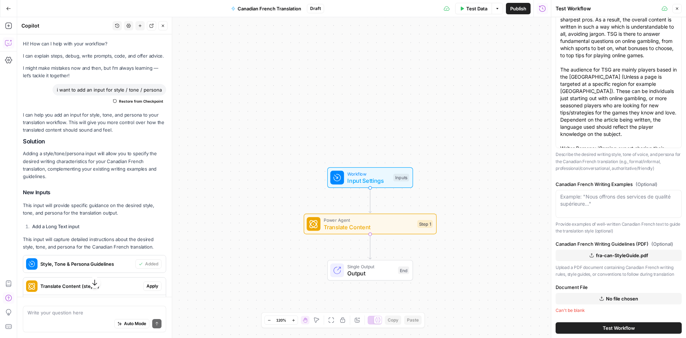
click at [606, 298] on span "No file chosen" at bounding box center [622, 298] width 32 height 7
click at [628, 323] on button "Test Workflow" at bounding box center [619, 327] width 126 height 11
click at [613, 337] on div "Test Workflow" at bounding box center [619, 328] width 126 height 20
click at [618, 328] on span "Test Workflow" at bounding box center [619, 327] width 32 height 7
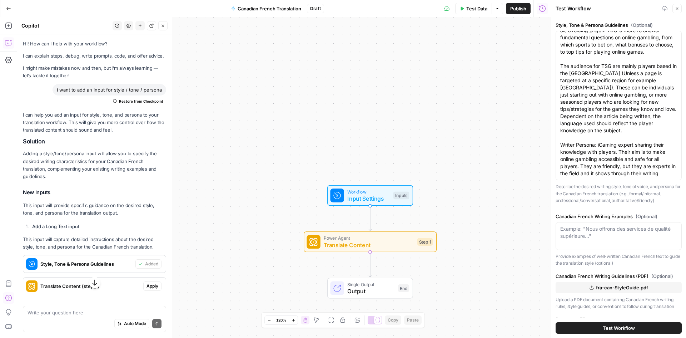
click at [616, 330] on span "Test Workflow" at bounding box center [619, 327] width 32 height 7
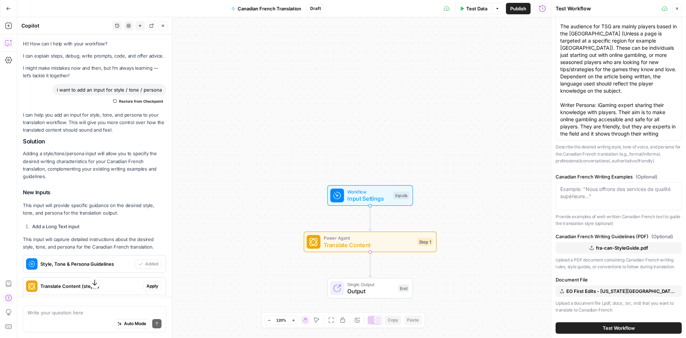
click at [573, 331] on button "Test Workflow" at bounding box center [619, 327] width 126 height 11
click at [162, 25] on icon "button" at bounding box center [163, 26] width 4 height 4
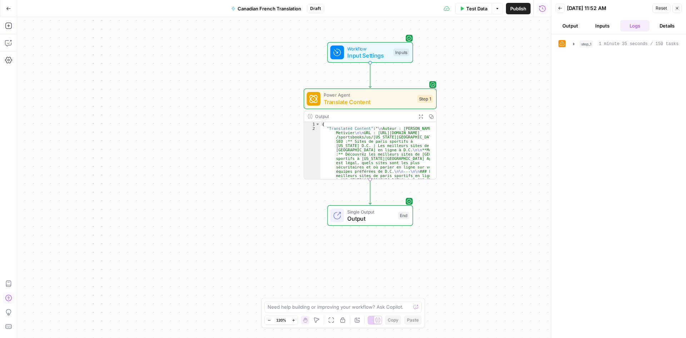
click at [356, 218] on span "Output" at bounding box center [370, 218] width 47 height 9
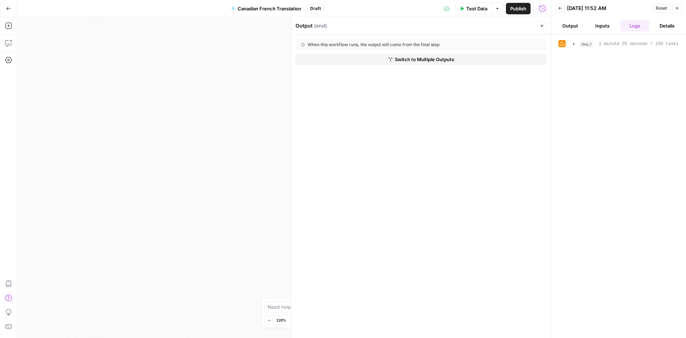
click at [568, 22] on button "Output" at bounding box center [570, 25] width 29 height 11
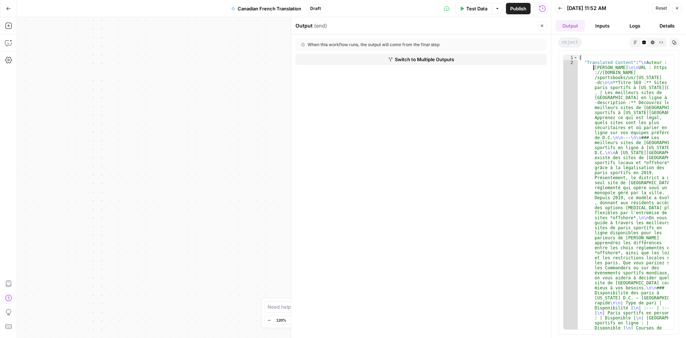
type textarea "**********"
click at [635, 44] on icon "button" at bounding box center [635, 42] width 4 height 4
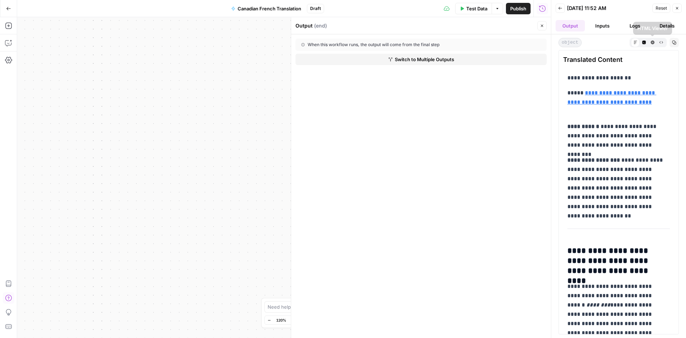
click at [600, 57] on span "Translated Content" at bounding box center [618, 60] width 111 height 10
click at [675, 39] on button "Copy" at bounding box center [674, 42] width 9 height 9
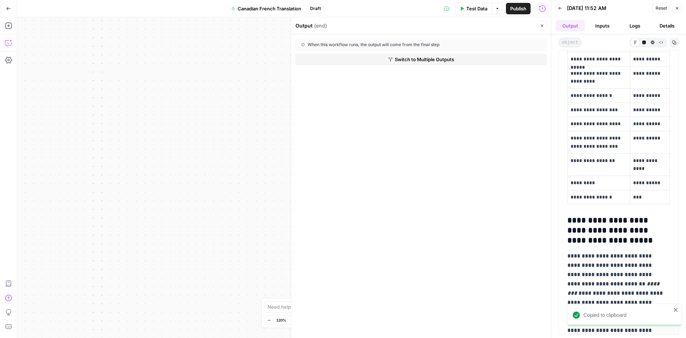
scroll to position [500, 0]
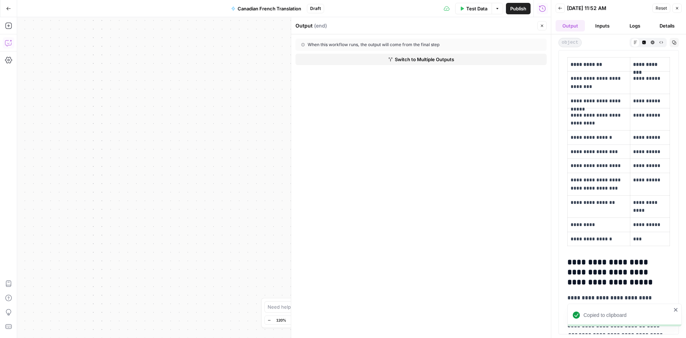
click at [240, 6] on span "Canadian French Translation" at bounding box center [270, 8] width 64 height 7
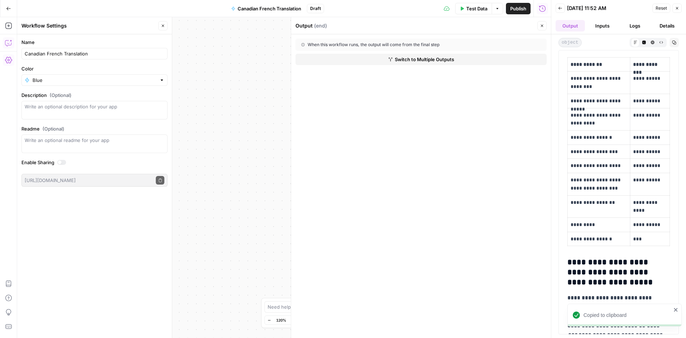
click at [57, 50] on div "Canadian French Translation" at bounding box center [94, 53] width 146 height 11
click at [24, 56] on div "Canadian French Translation" at bounding box center [94, 53] width 146 height 11
click at [25, 56] on input "Canadian French TranslationTe" at bounding box center [95, 53] width 140 height 7
click at [88, 54] on input "Canadian French TranslationTe" at bounding box center [95, 53] width 140 height 7
click at [101, 55] on input "Canadian French Translation Te" at bounding box center [95, 53] width 140 height 7
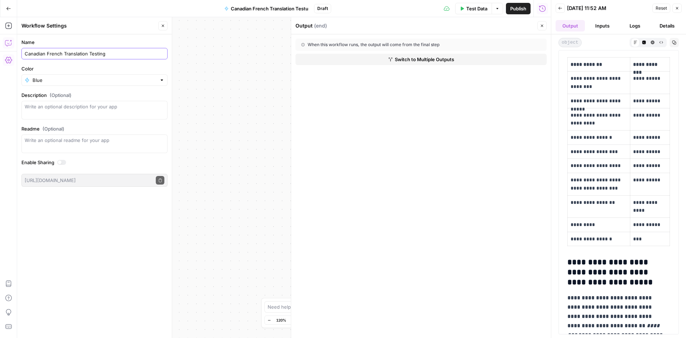
type input "Canadian French Translation Testing"
click at [679, 5] on button "Close" at bounding box center [676, 8] width 9 height 9
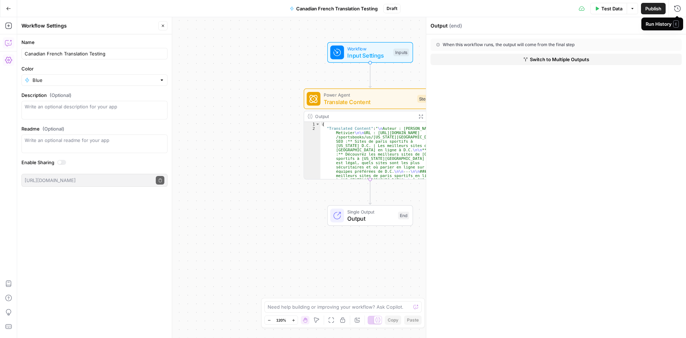
click at [680, 30] on header "Output ( end ) Close" at bounding box center [556, 25] width 260 height 17
click at [676, 23] on button "Close" at bounding box center [676, 25] width 9 height 9
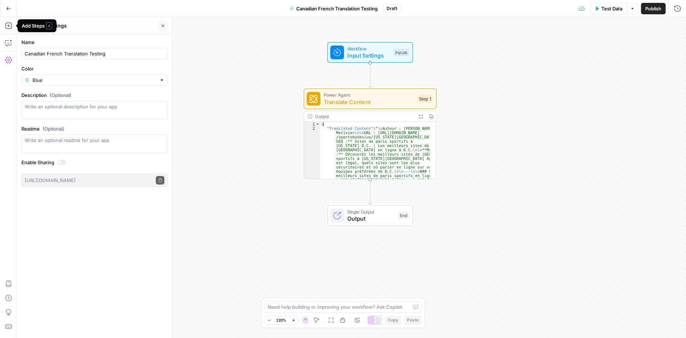
click at [6, 8] on icon "button" at bounding box center [8, 8] width 5 height 5
